Goal: Information Seeking & Learning: Check status

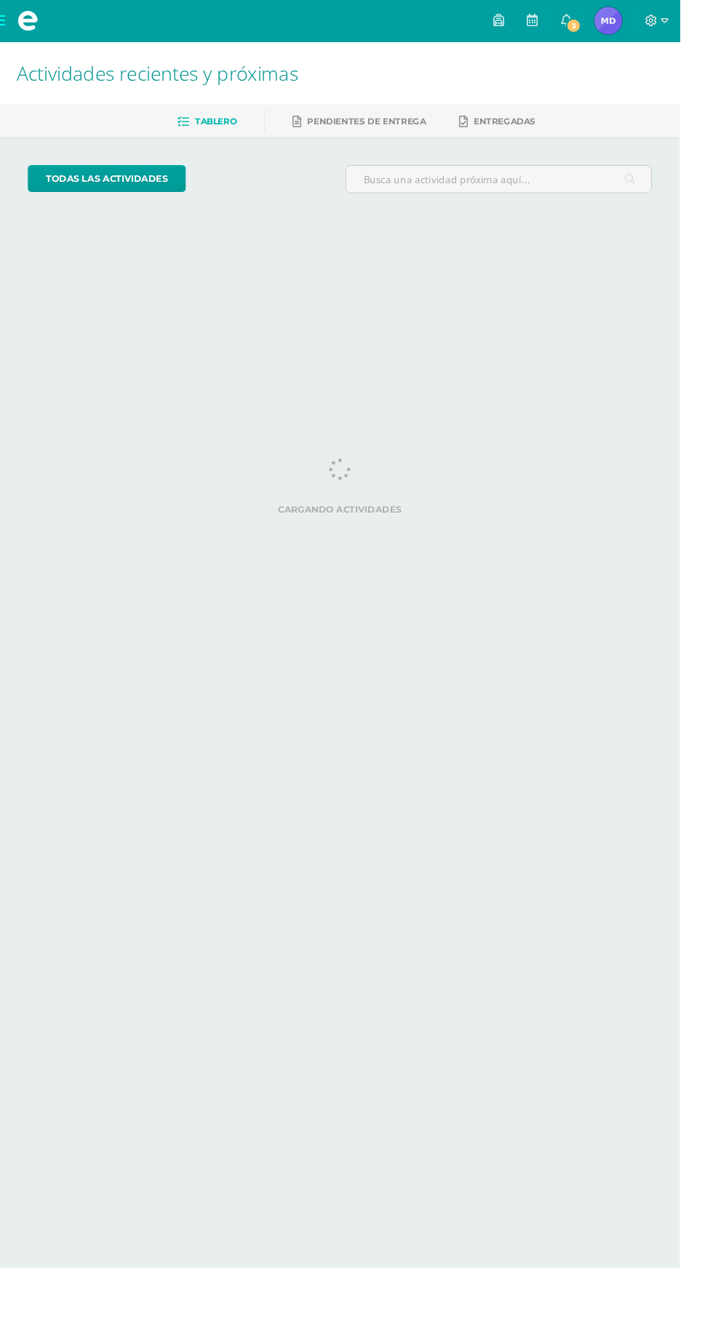
click at [652, 23] on img at bounding box center [637, 21] width 29 height 29
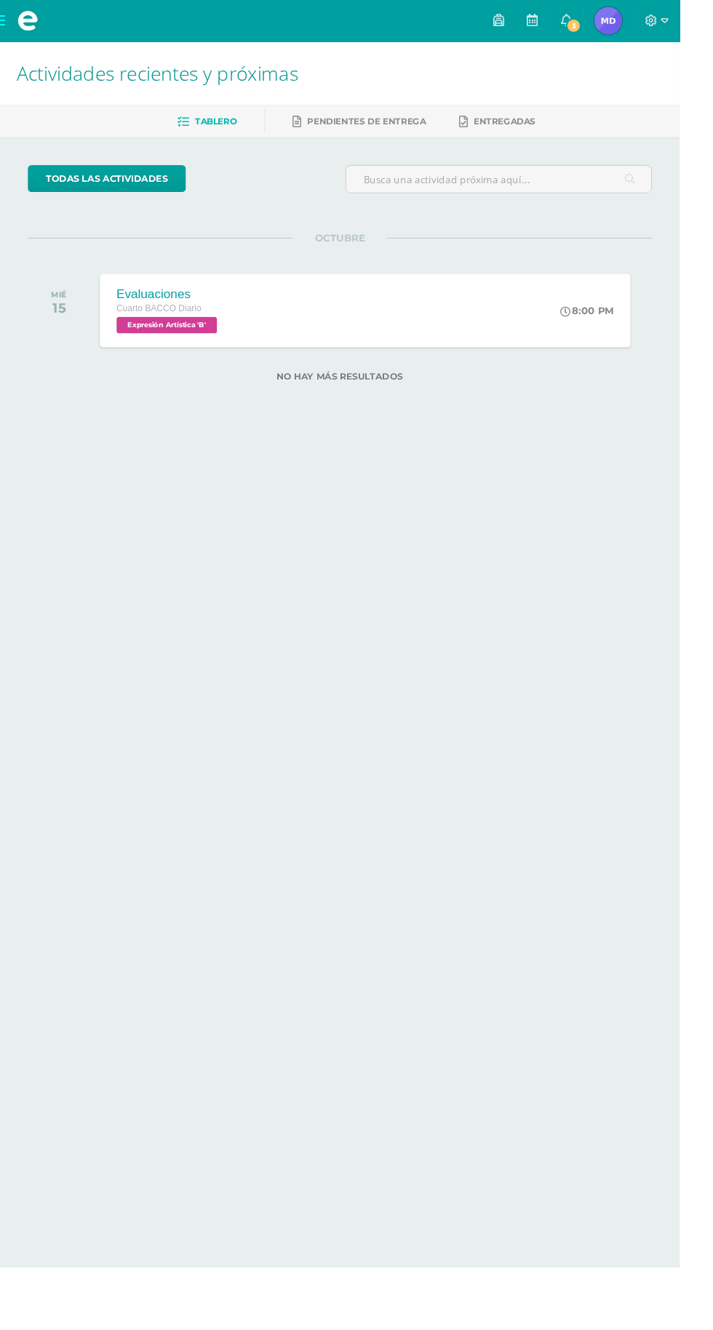
click at [655, 34] on span "Melannie Esmeralda Mi Perfil" at bounding box center [637, 21] width 35 height 29
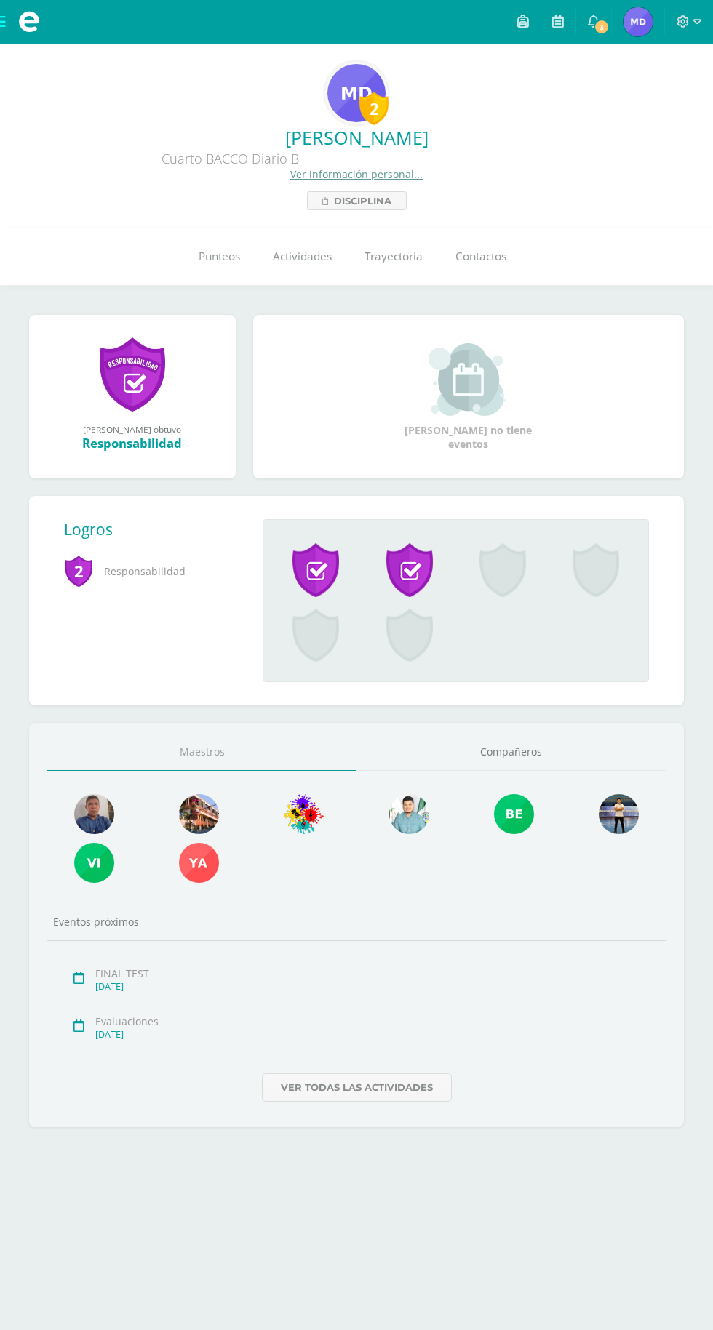
click at [196, 274] on link "Punteos" at bounding box center [219, 257] width 74 height 58
click at [220, 266] on link "Punteos" at bounding box center [219, 257] width 74 height 58
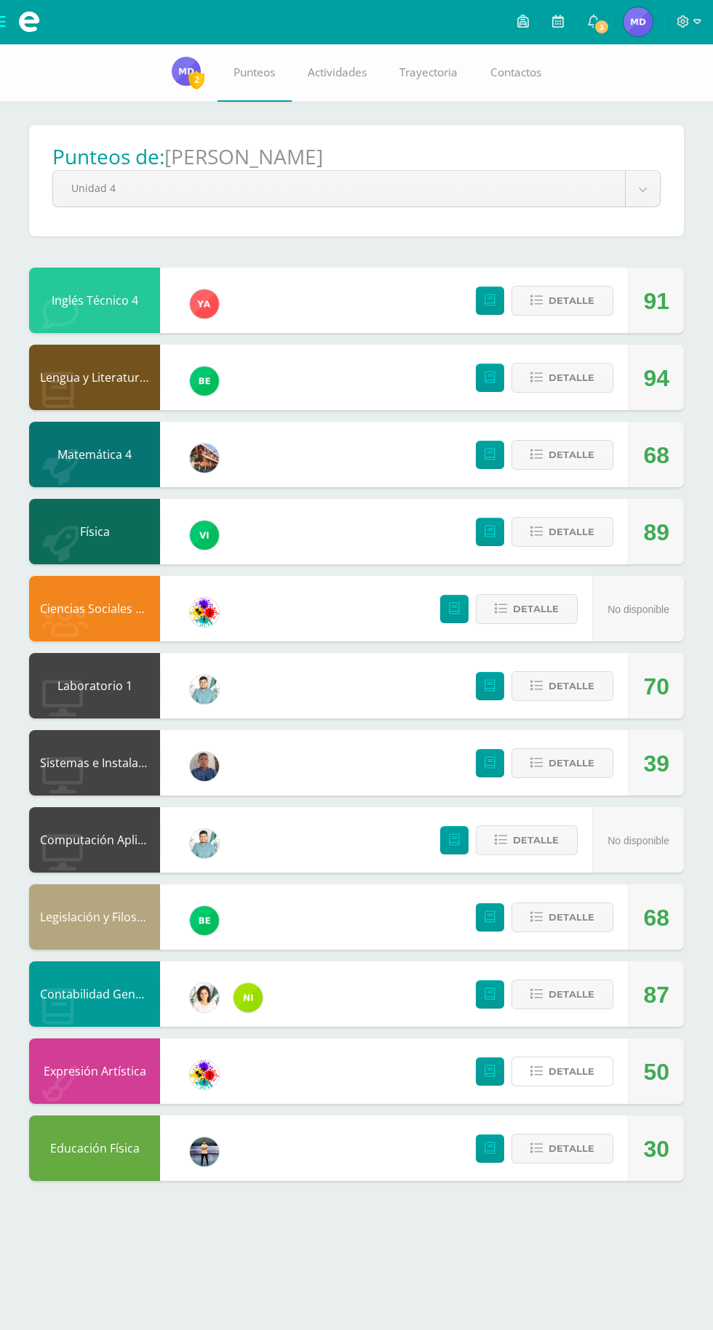
click at [585, 1080] on span "Detalle" at bounding box center [571, 1071] width 46 height 27
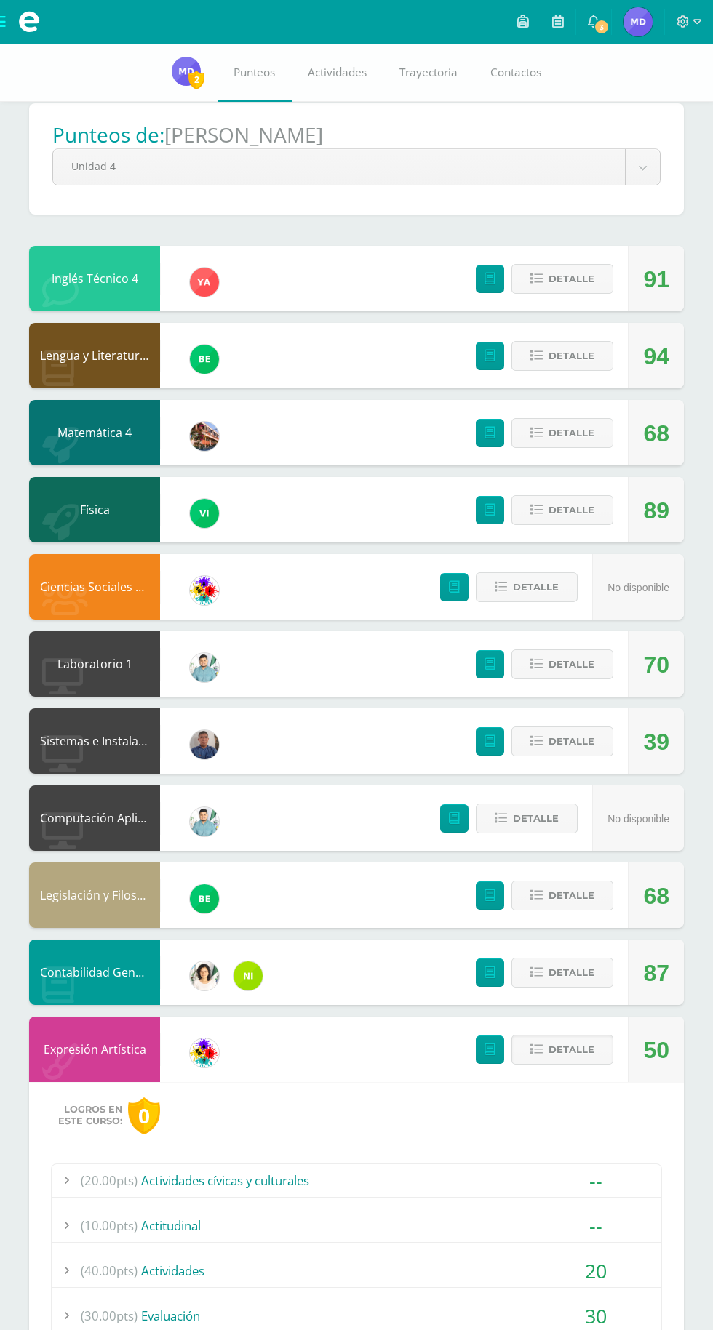
scroll to position [20, 0]
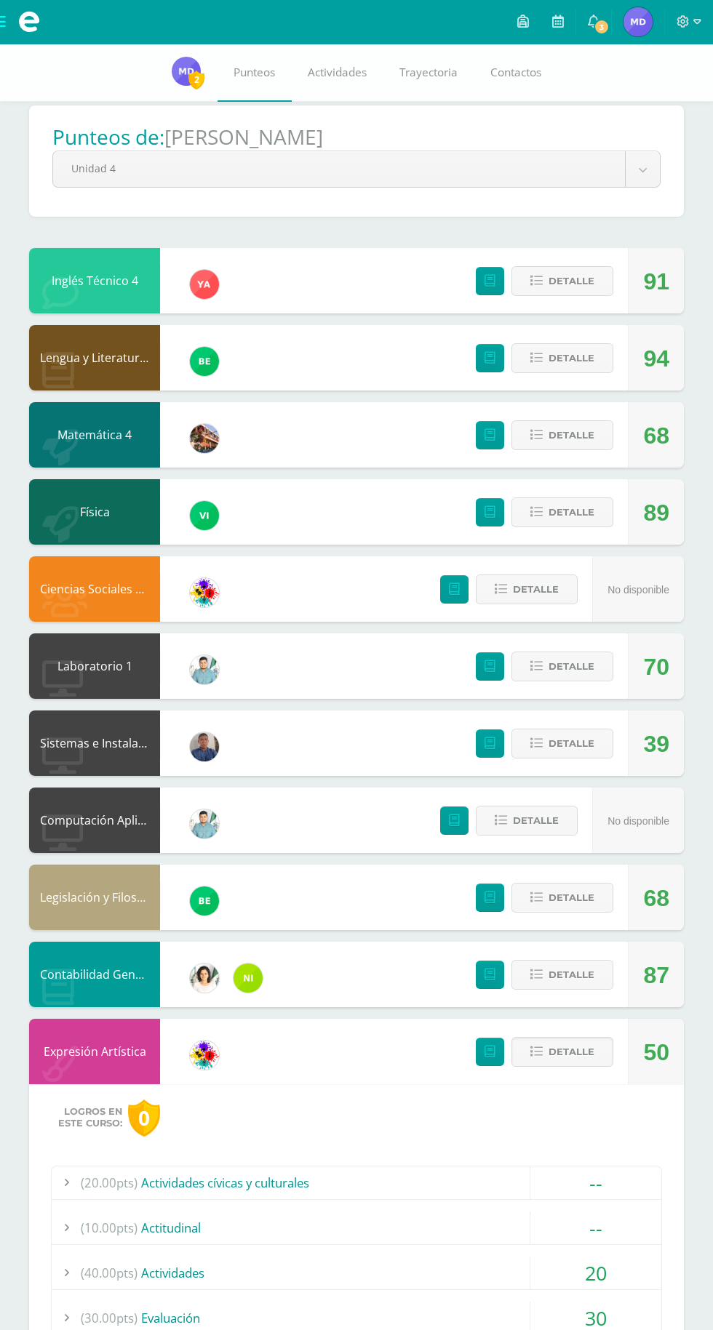
click at [567, 1062] on span "Detalle" at bounding box center [571, 1052] width 46 height 27
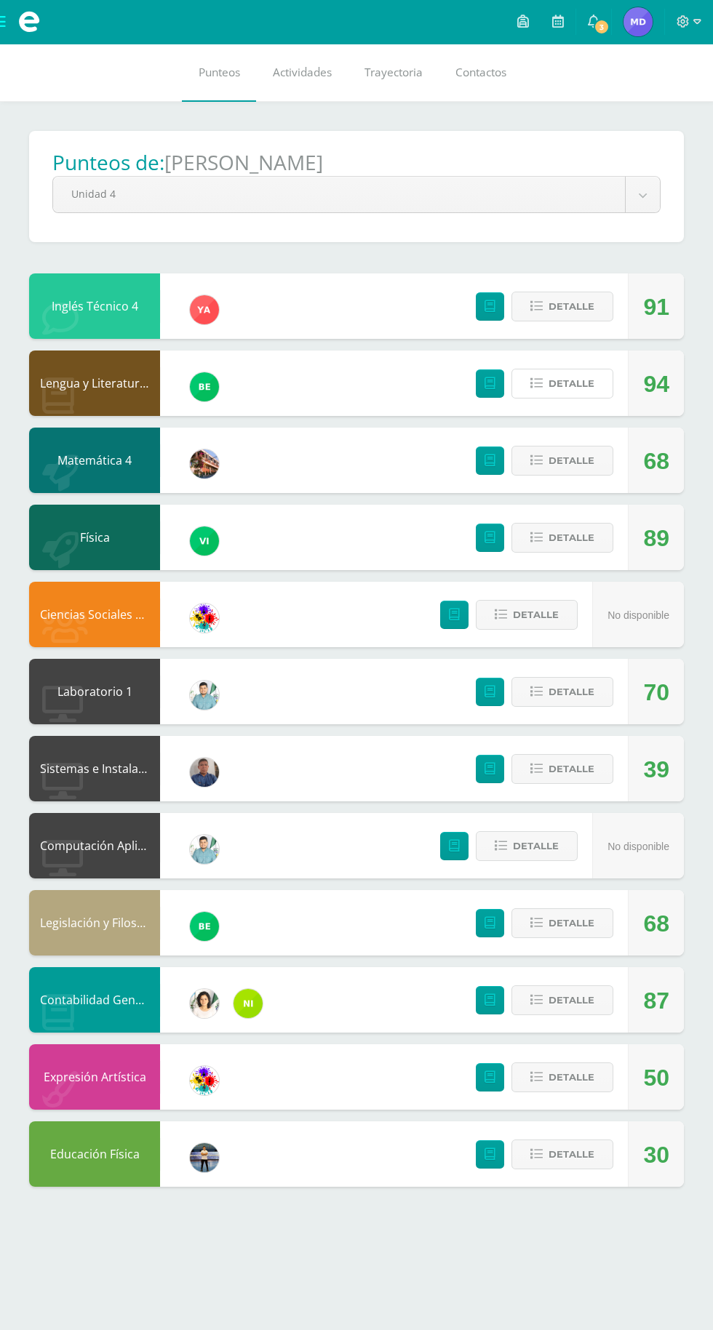
click at [545, 382] on button "Detalle" at bounding box center [562, 384] width 102 height 30
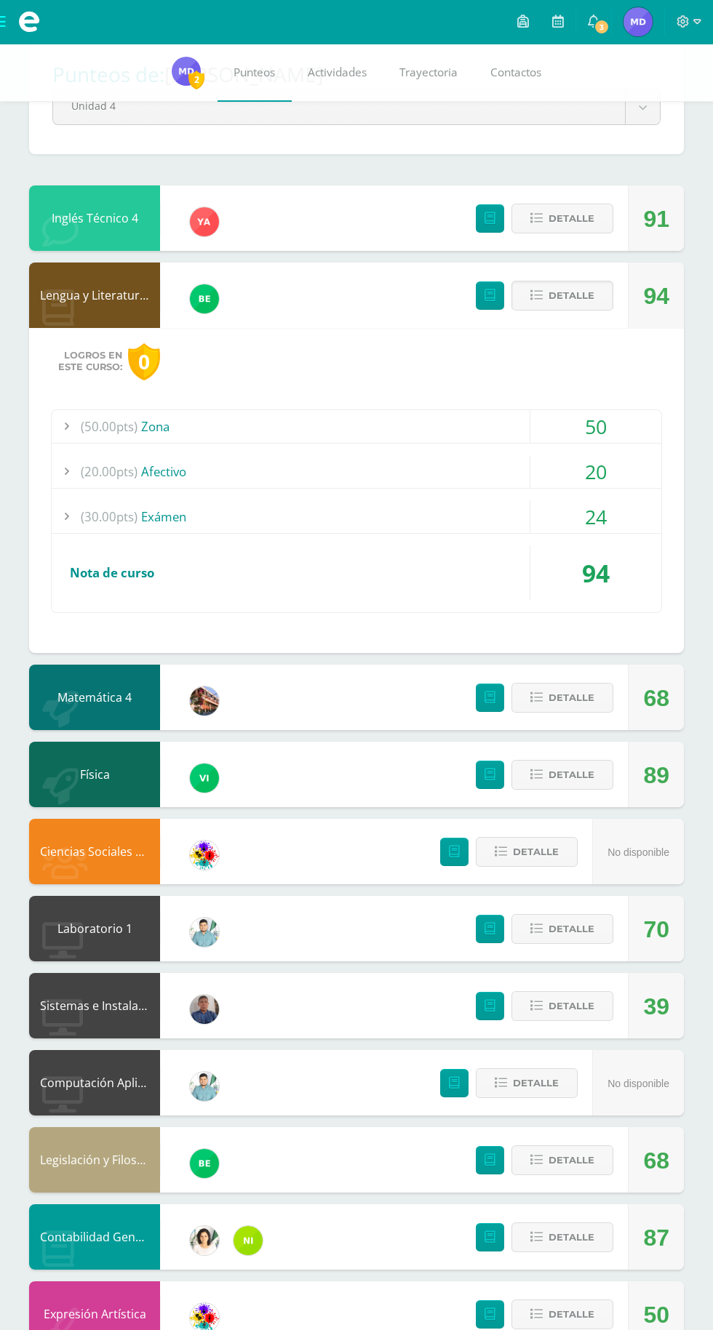
scroll to position [94, 0]
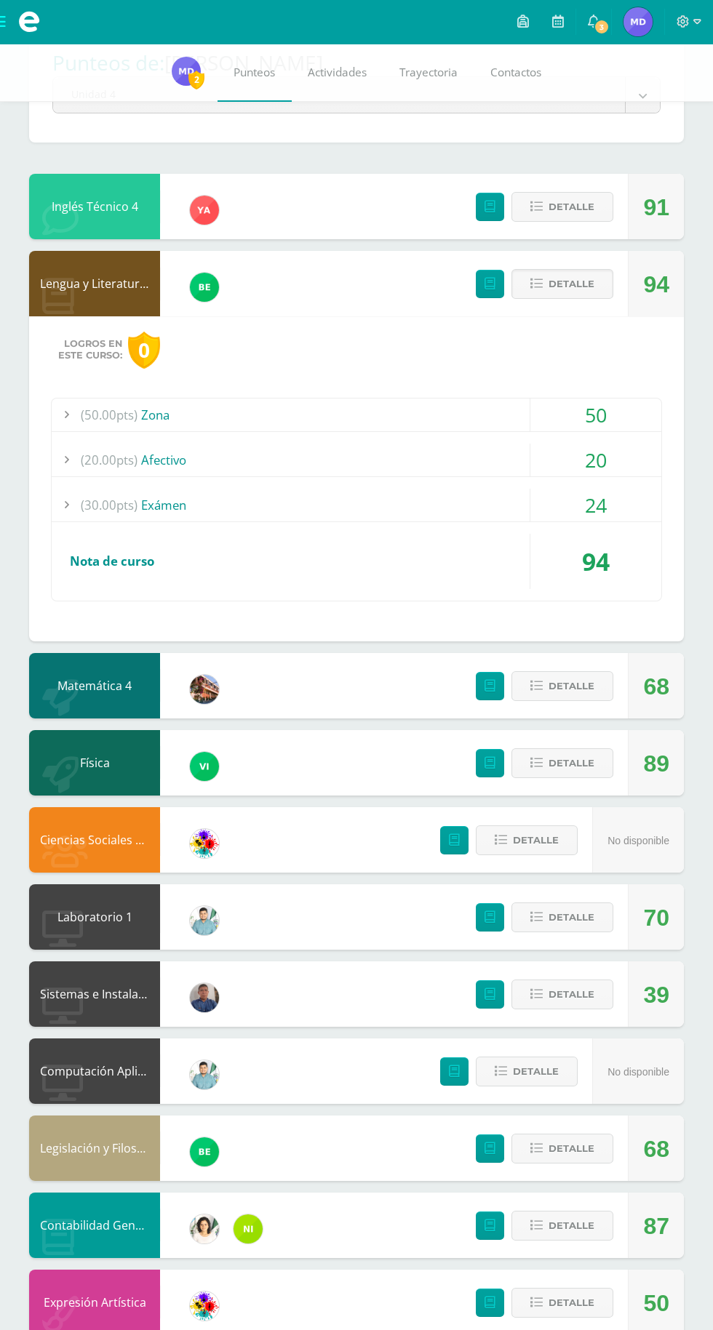
click at [580, 284] on span "Detalle" at bounding box center [571, 284] width 46 height 27
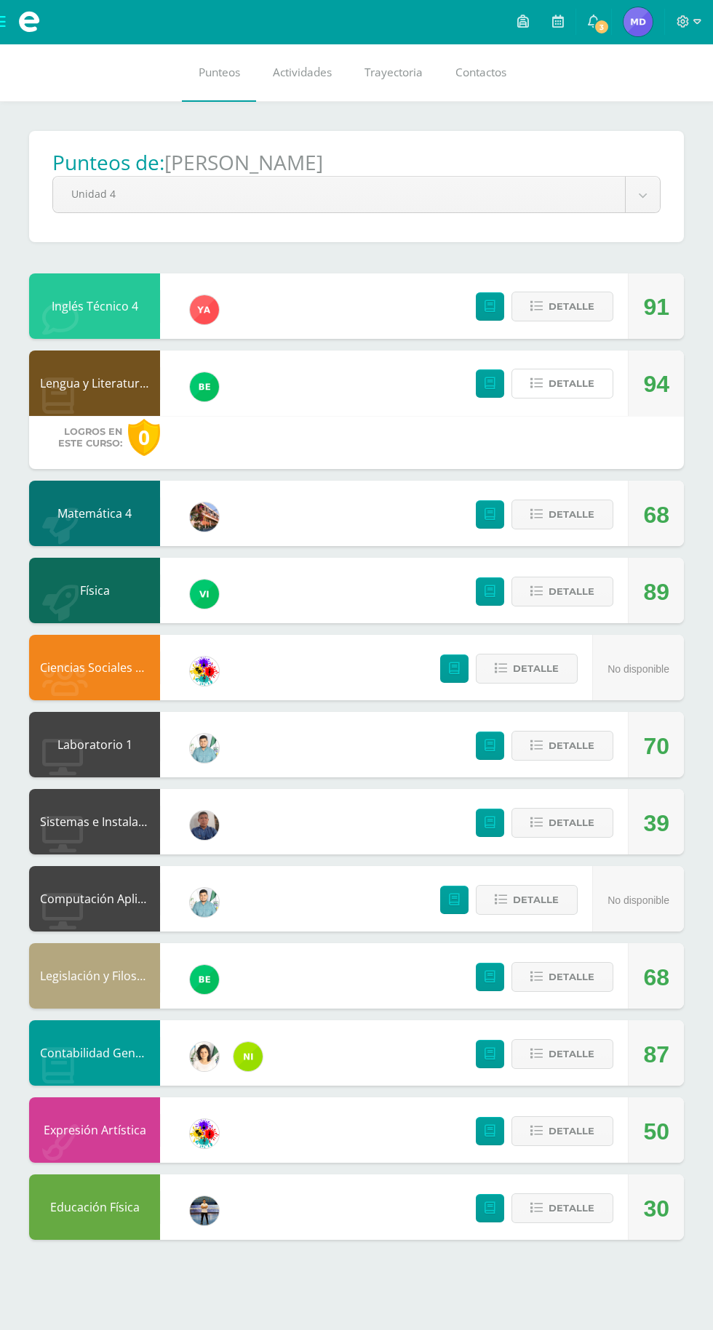
scroll to position [0, 0]
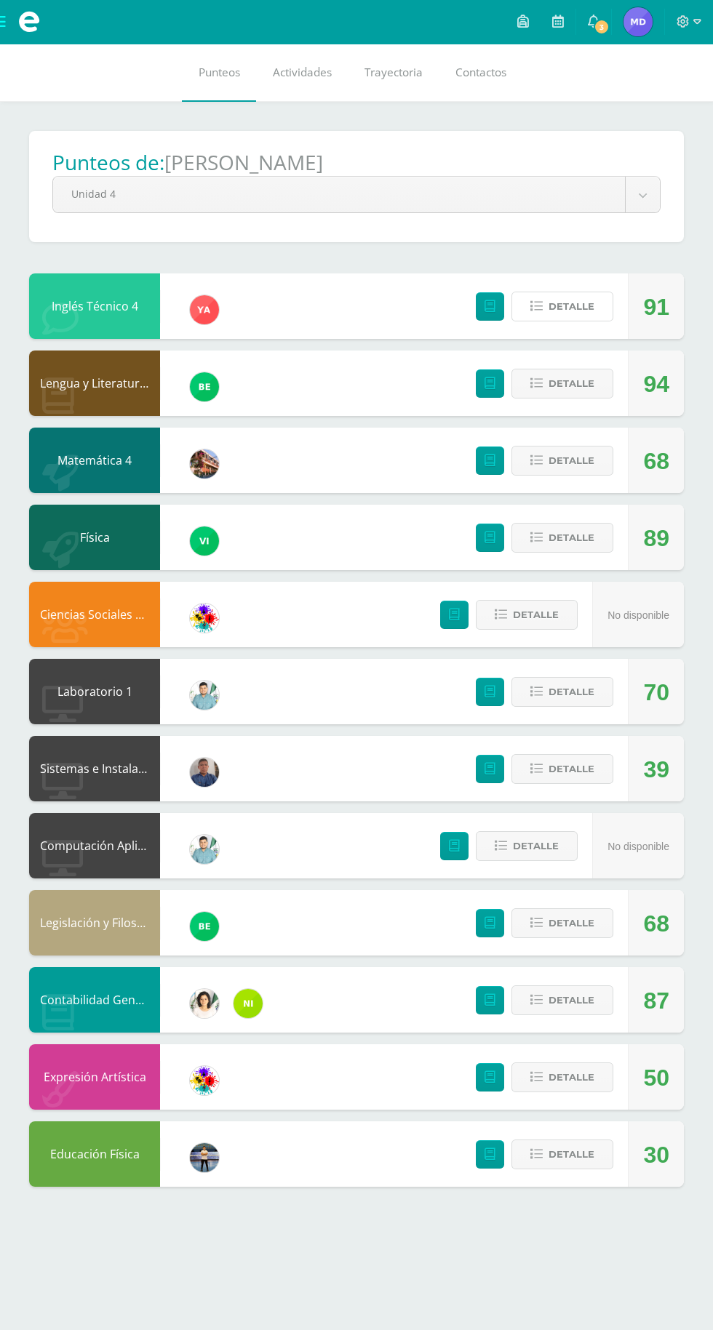
click at [569, 307] on span "Detalle" at bounding box center [571, 306] width 46 height 27
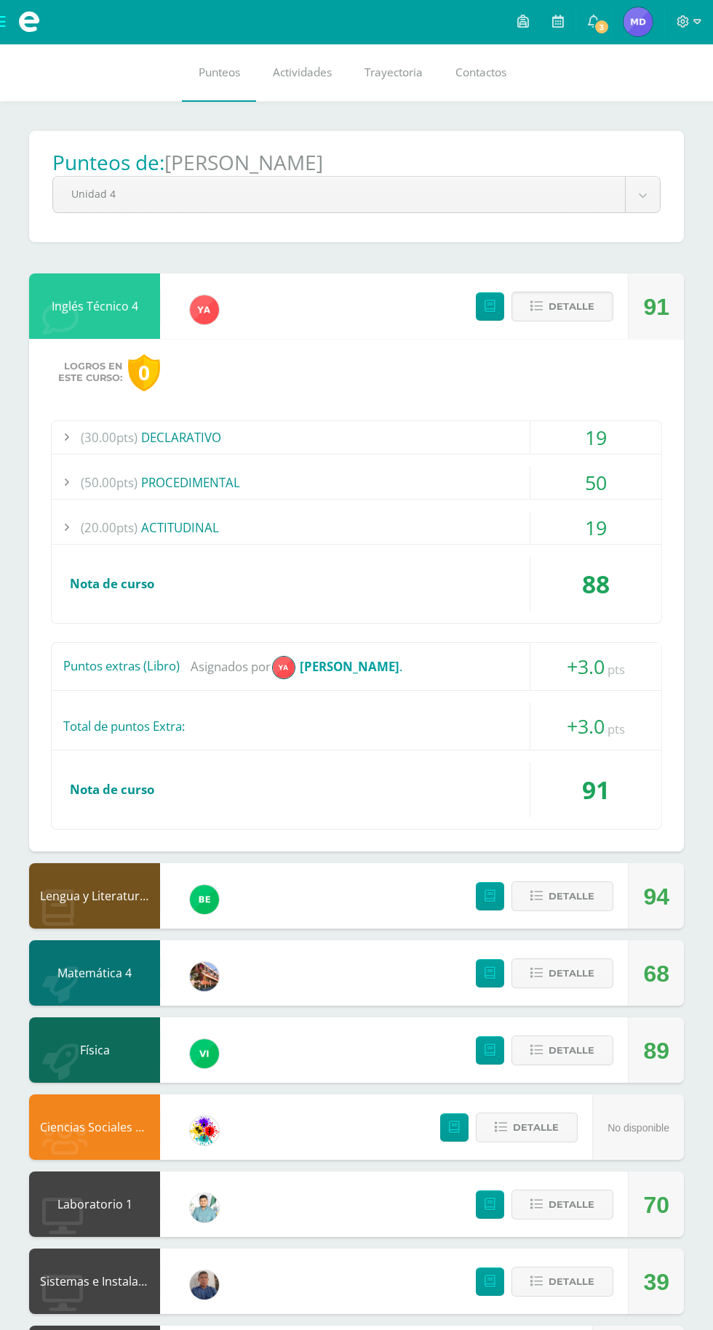
click at [535, 307] on icon at bounding box center [536, 306] width 12 height 12
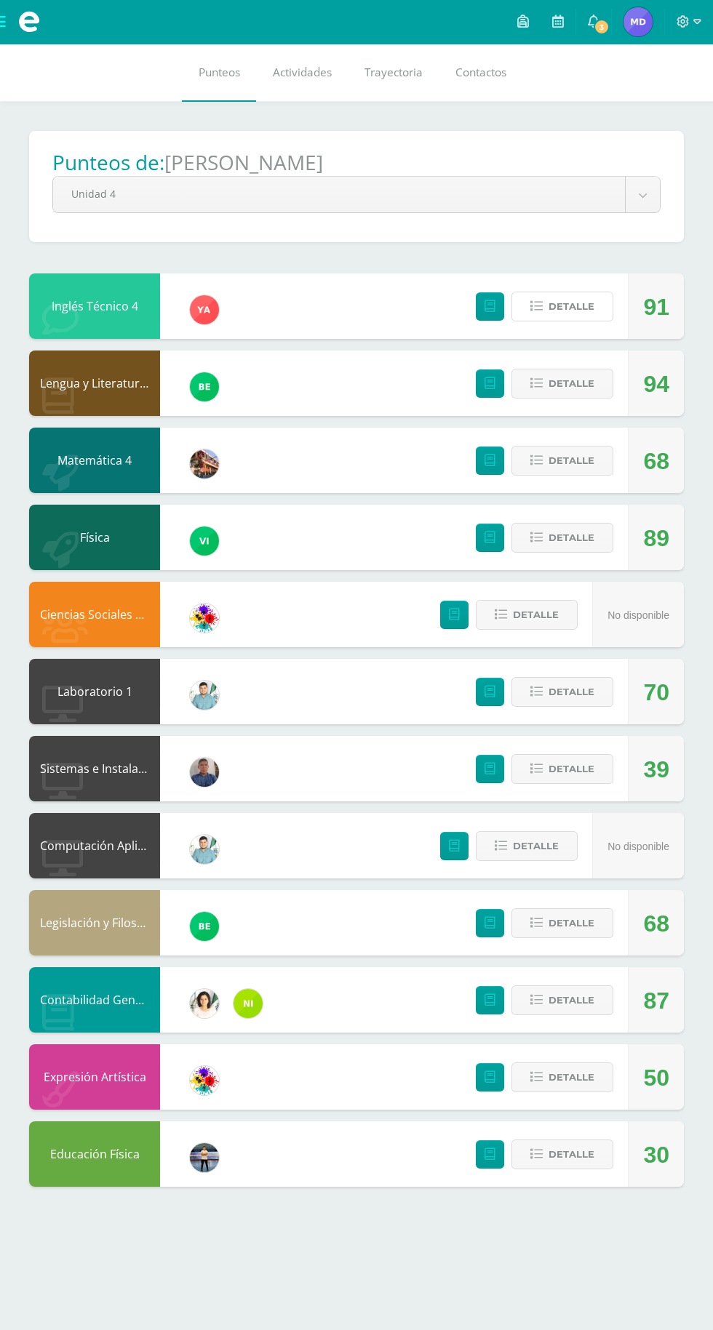
click at [553, 321] on button "Detalle" at bounding box center [562, 307] width 102 height 30
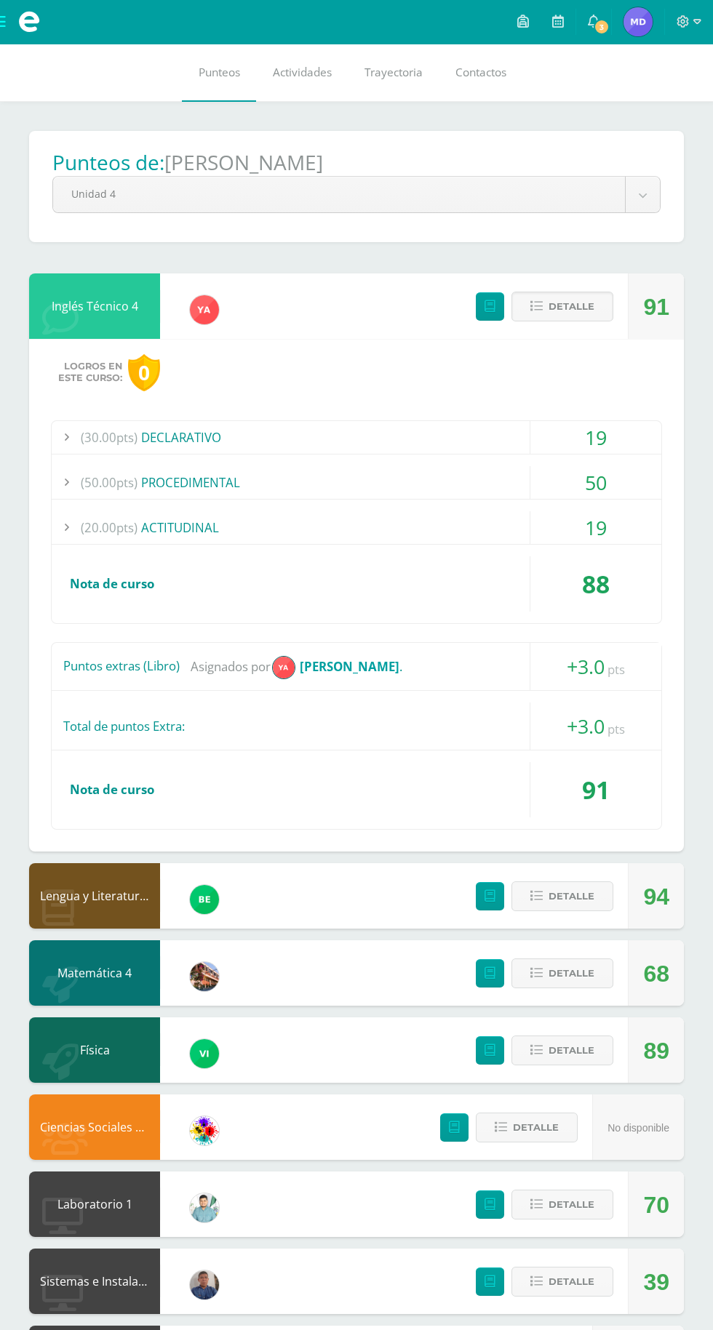
click at [554, 359] on div "Logros en este curso: 0" at bounding box center [356, 372] width 611 height 37
click at [557, 295] on span "Detalle" at bounding box center [571, 306] width 46 height 27
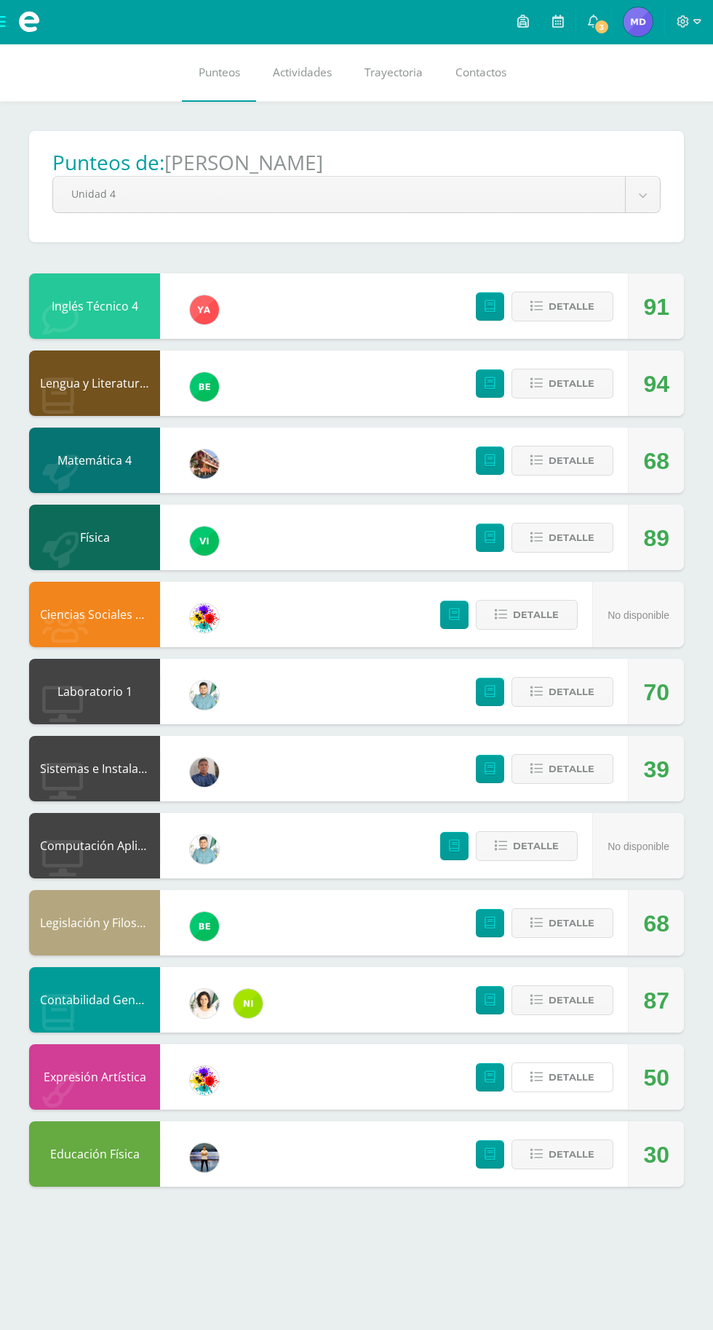
click at [570, 1078] on span "Detalle" at bounding box center [571, 1077] width 46 height 27
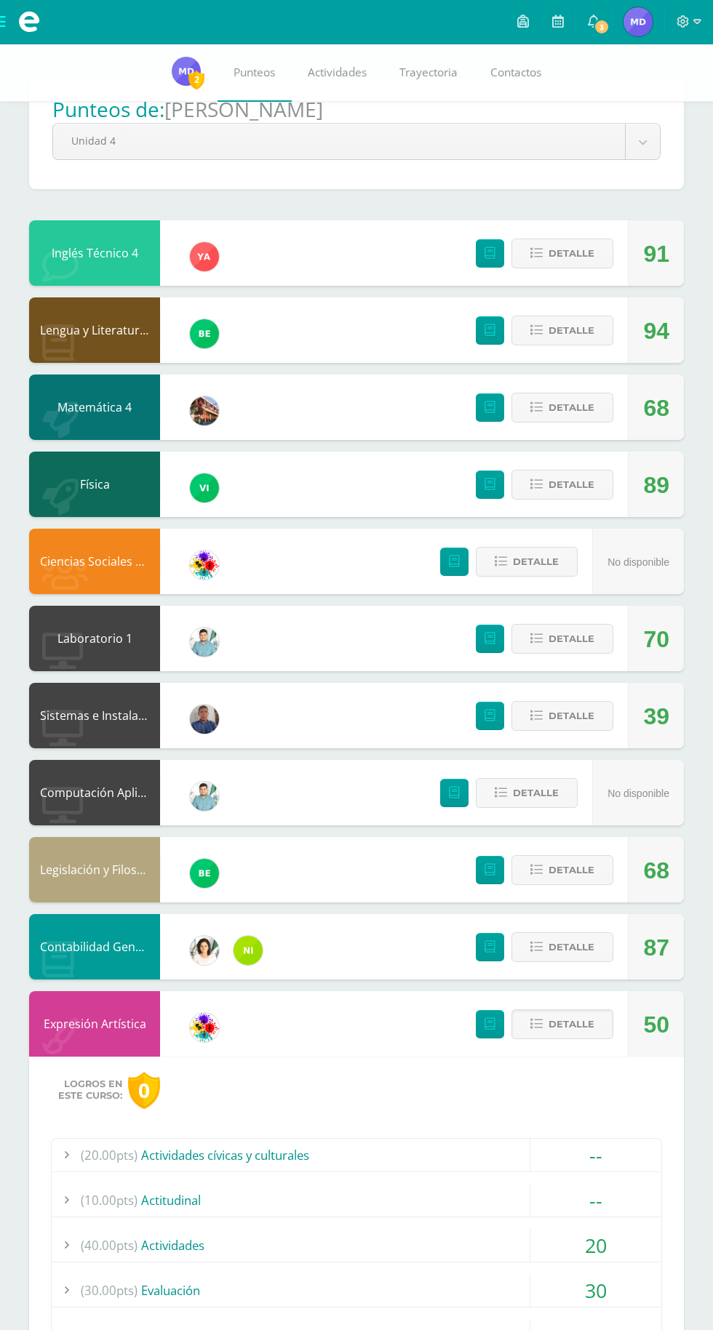
scroll to position [73, 0]
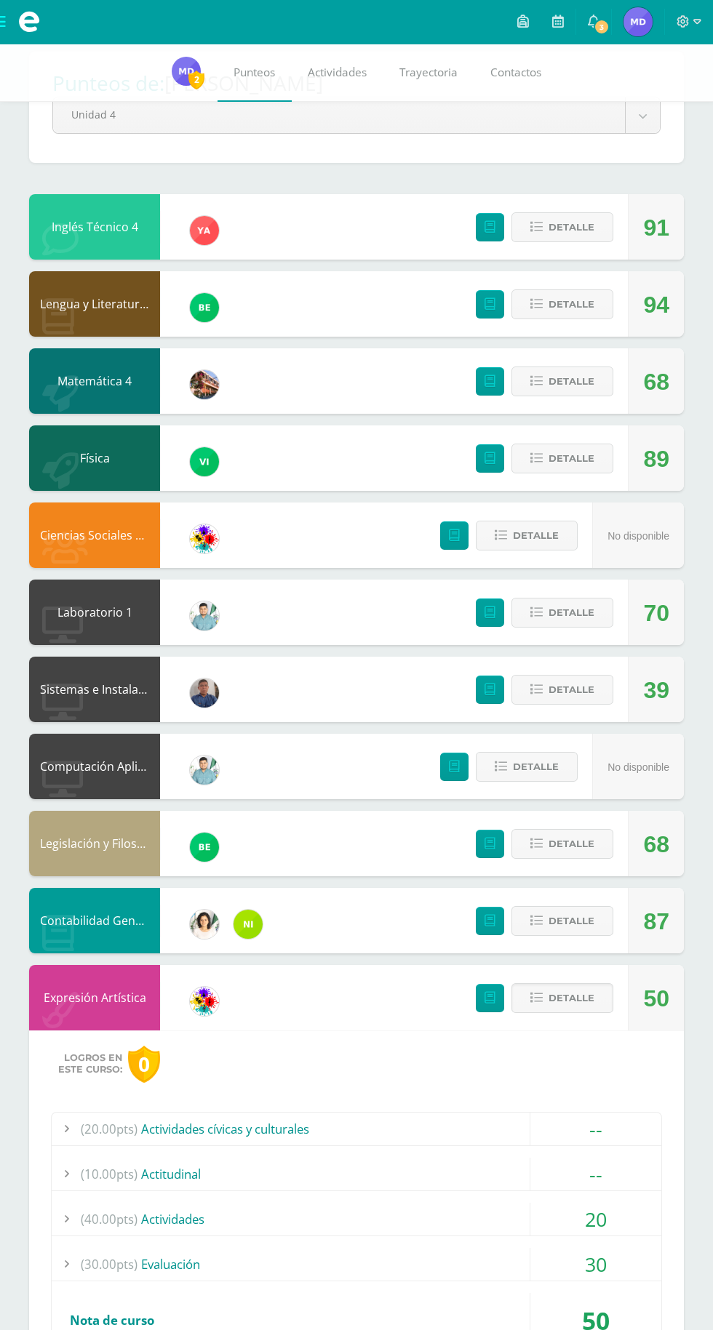
click at [553, 1205] on div "20" at bounding box center [595, 1219] width 131 height 33
click at [575, 1004] on span "Detalle" at bounding box center [571, 998] width 46 height 27
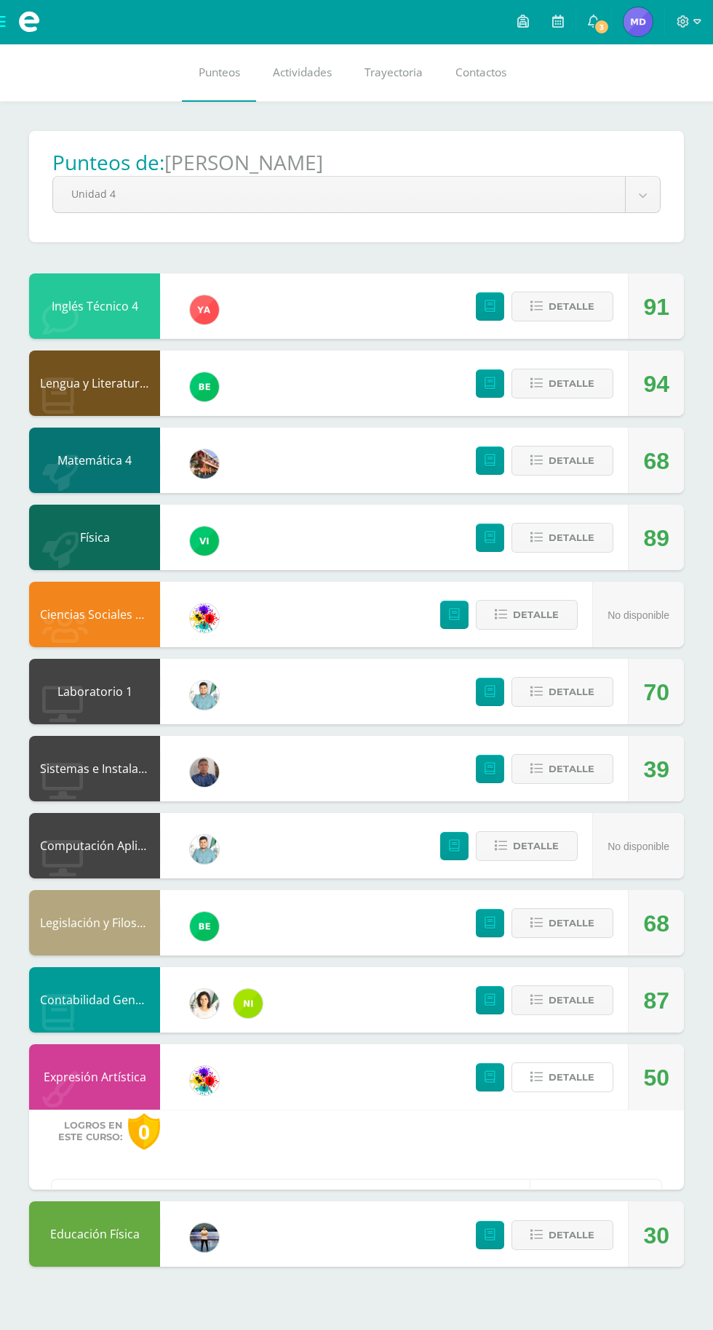
scroll to position [0, 0]
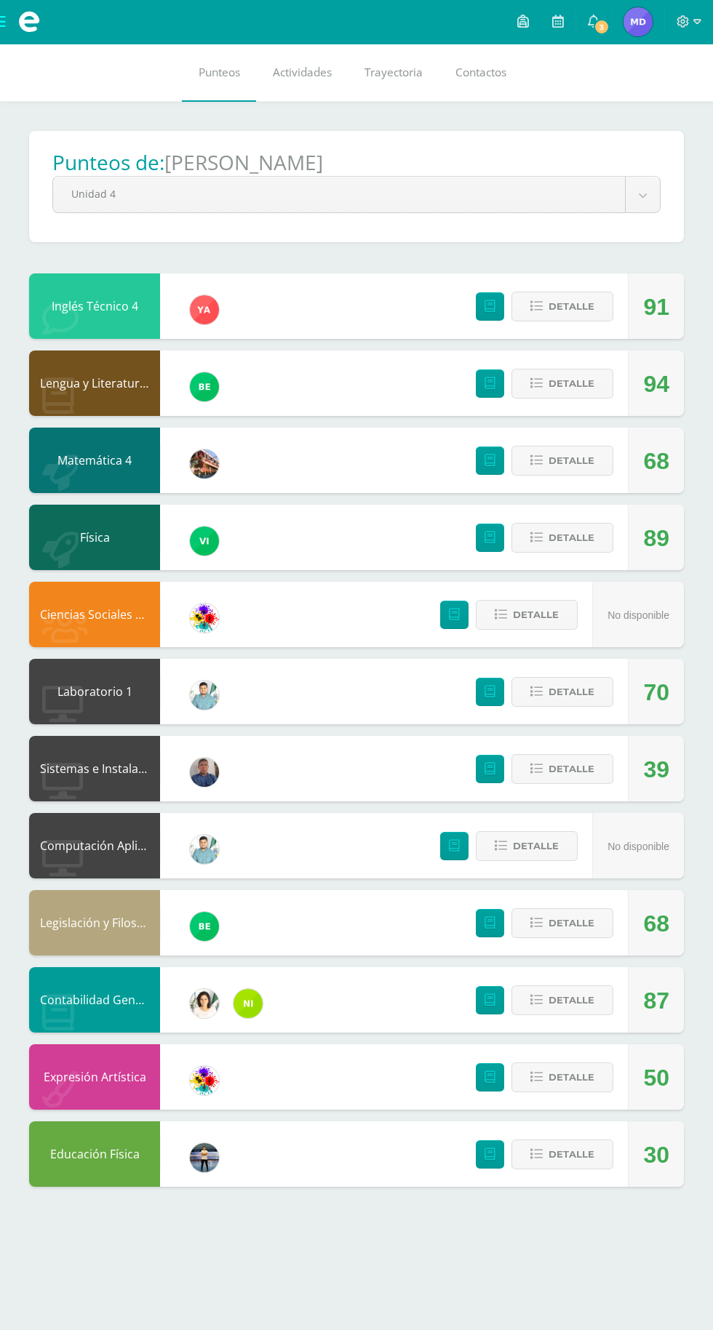
click at [597, 27] on span "3" at bounding box center [602, 27] width 16 height 16
click at [583, 1211] on div "Pendiente Punteos de: Melannie Esmeralda Unidad 4 Unidad 1 Unidad 2 Unidad 3 Un…" at bounding box center [356, 659] width 713 height 1114
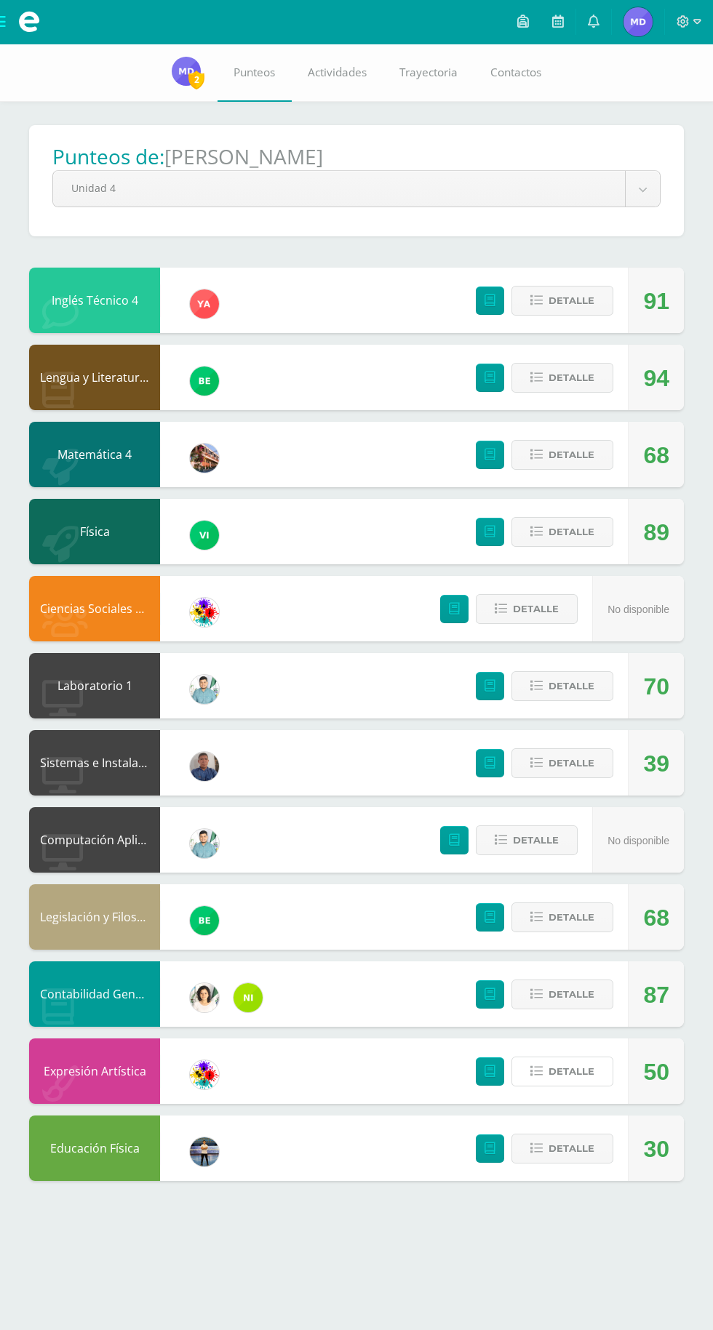
click at [574, 1076] on span "Detalle" at bounding box center [571, 1071] width 46 height 27
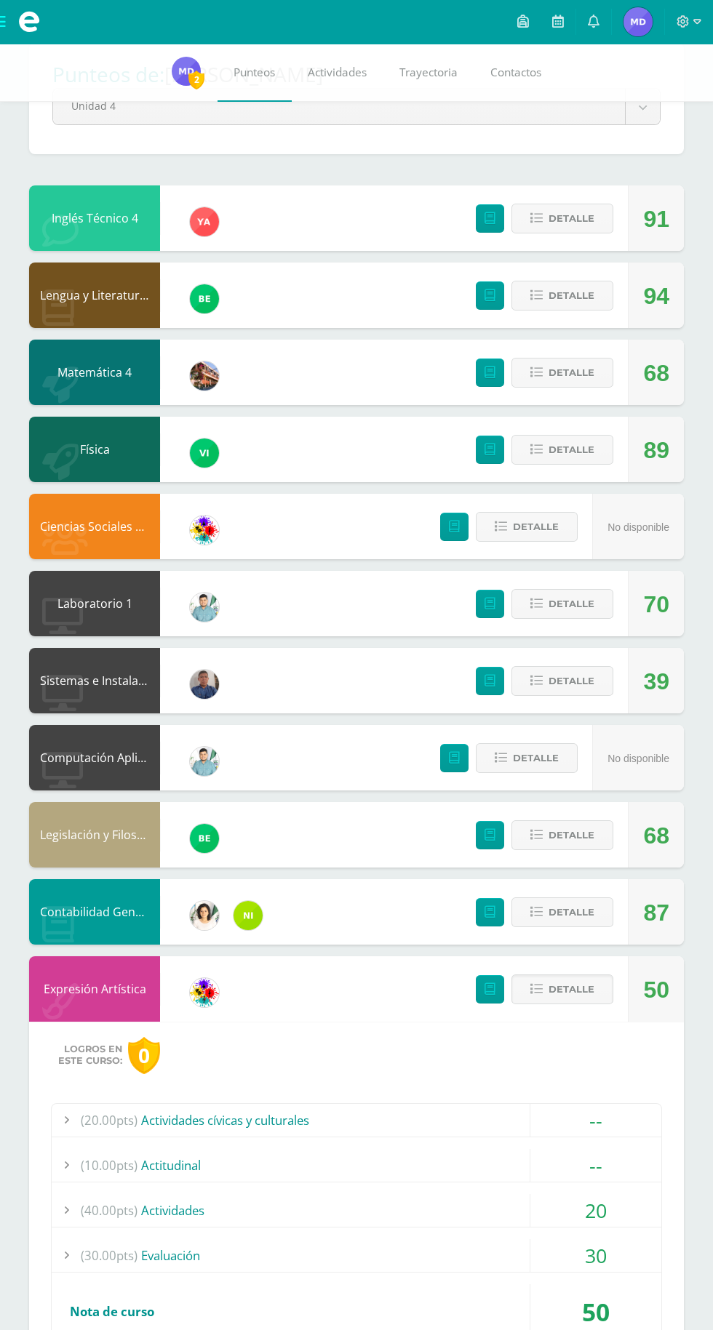
scroll to position [87, 0]
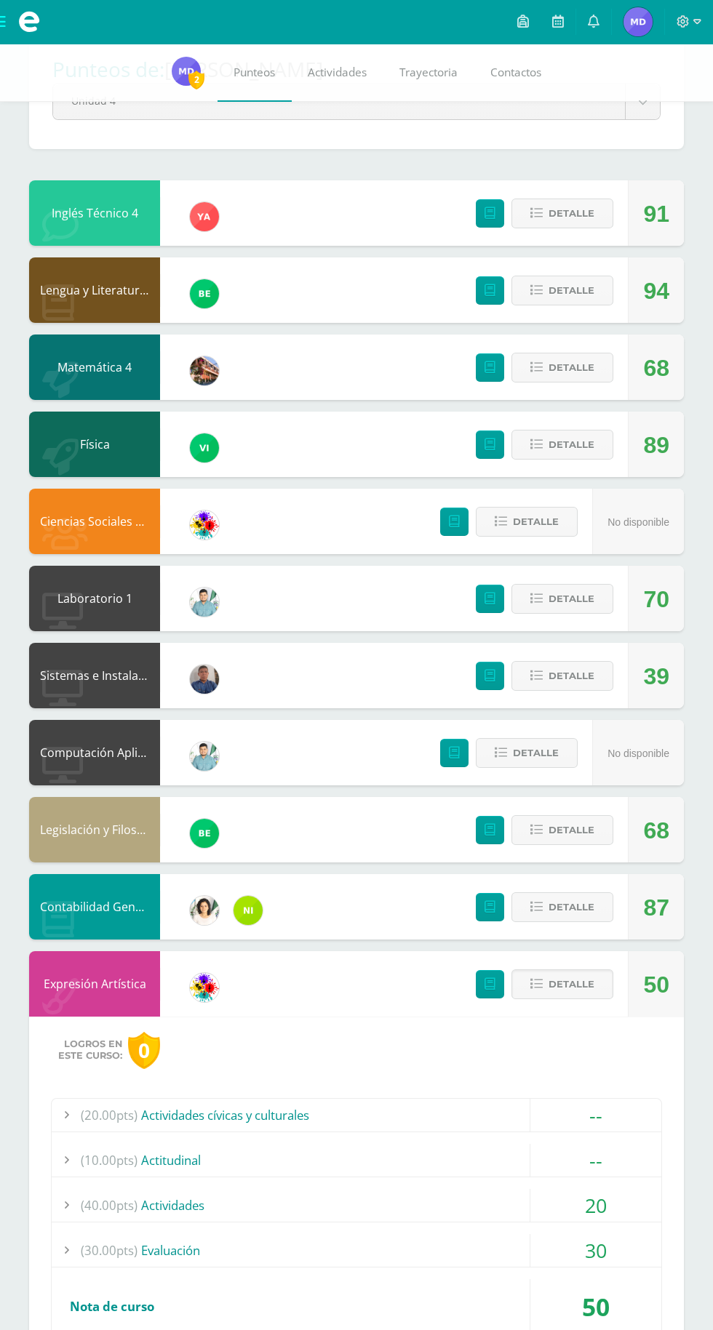
click at [521, 1207] on div "(40.00pts) Actividades" at bounding box center [357, 1205] width 610 height 33
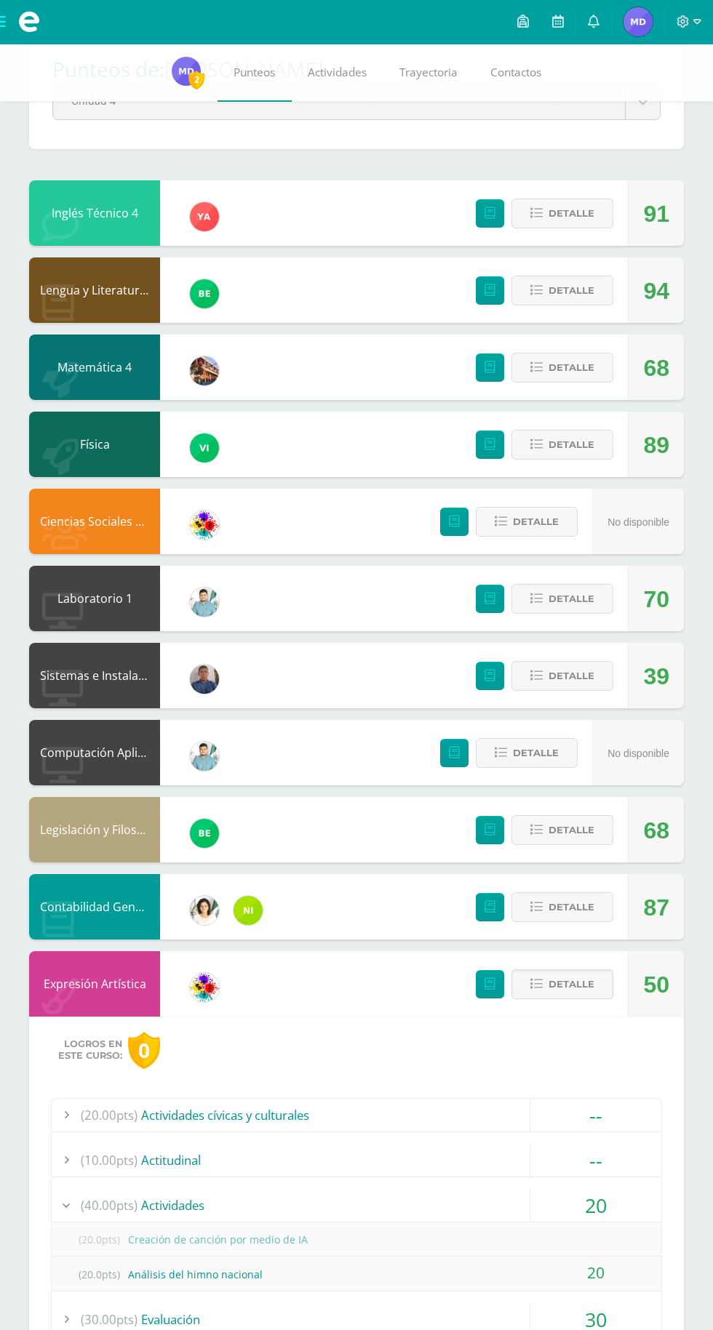
click at [562, 993] on span "Detalle" at bounding box center [571, 984] width 46 height 27
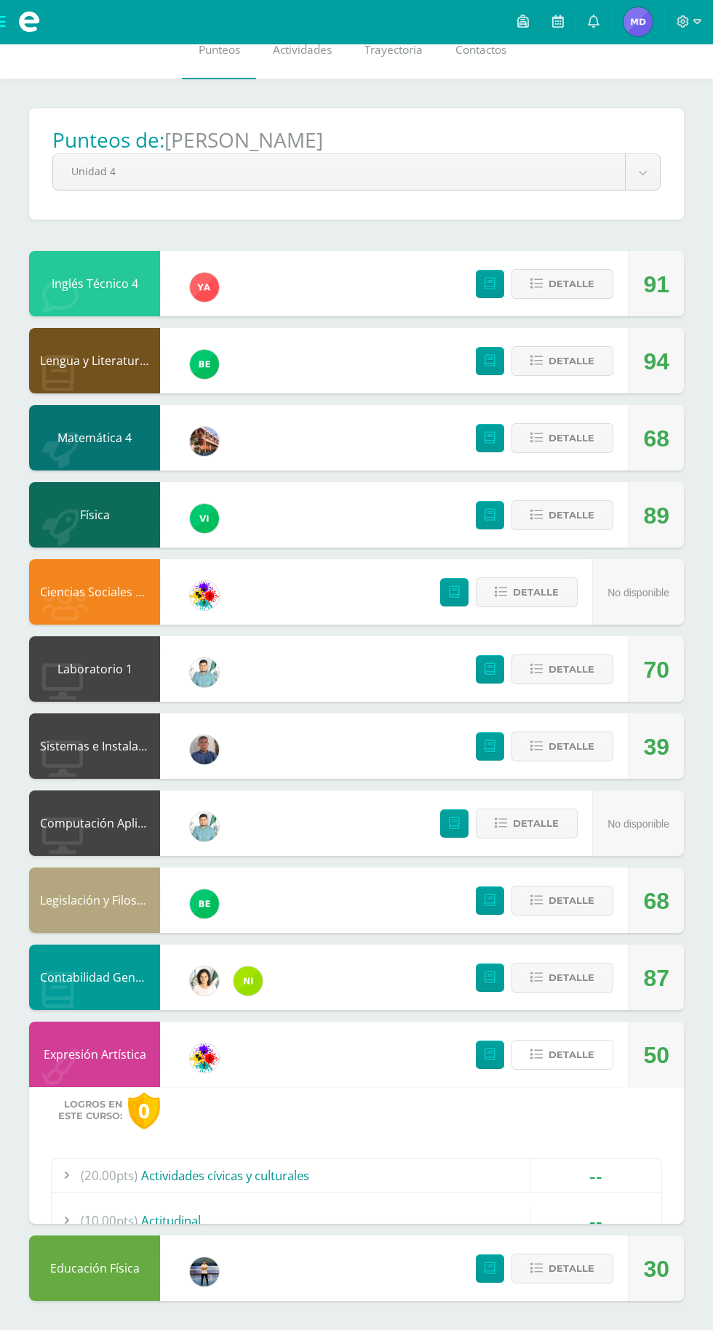
scroll to position [0, 0]
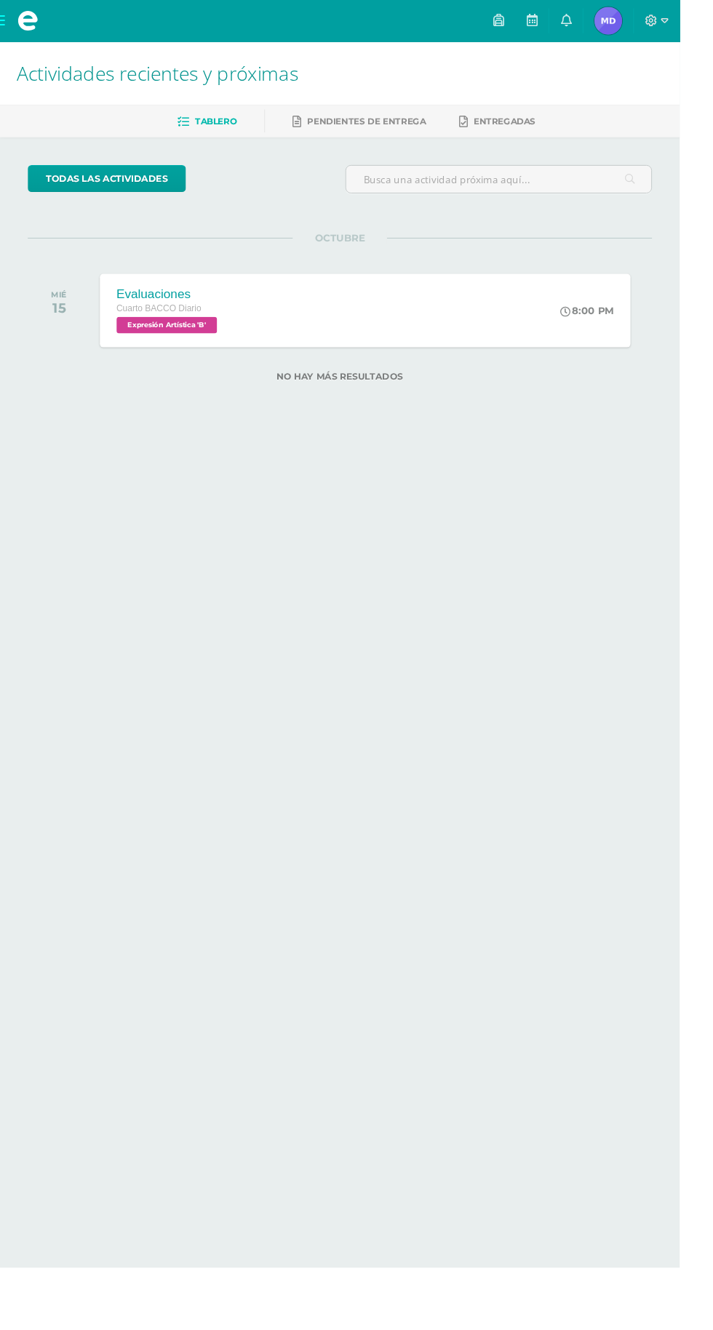
click at [655, 21] on span "[PERSON_NAME] Mi Perfil" at bounding box center [637, 21] width 35 height 29
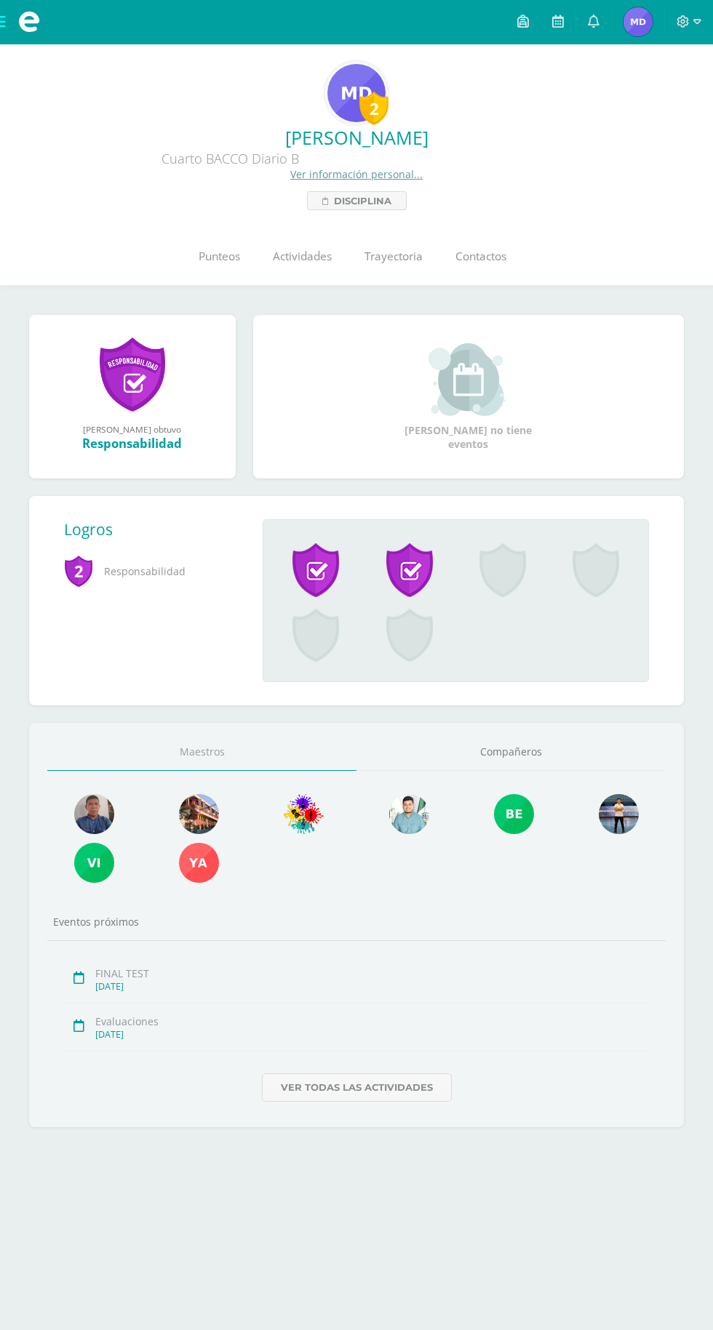
click at [223, 270] on link "Punteos" at bounding box center [219, 257] width 74 height 58
